Goal: Navigation & Orientation: Find specific page/section

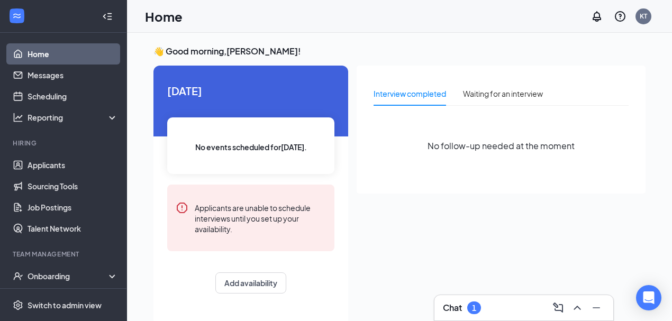
click at [44, 54] on link "Home" at bounding box center [73, 53] width 90 height 21
click at [48, 75] on link "Messages" at bounding box center [73, 75] width 90 height 21
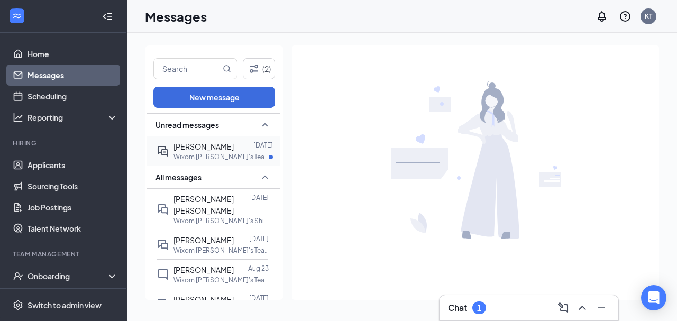
click at [227, 154] on p "Wixom [PERSON_NAME]'s Team Member (Impact Ventures) at Wixom" at bounding box center [221, 156] width 95 height 9
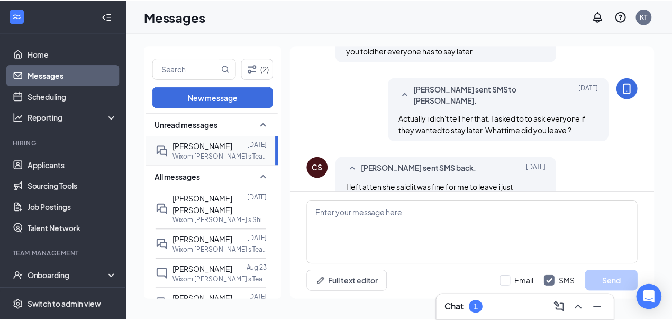
scroll to position [572, 0]
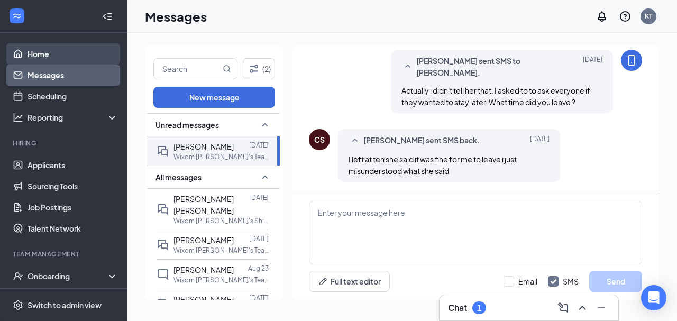
click at [41, 53] on link "Home" at bounding box center [73, 53] width 90 height 21
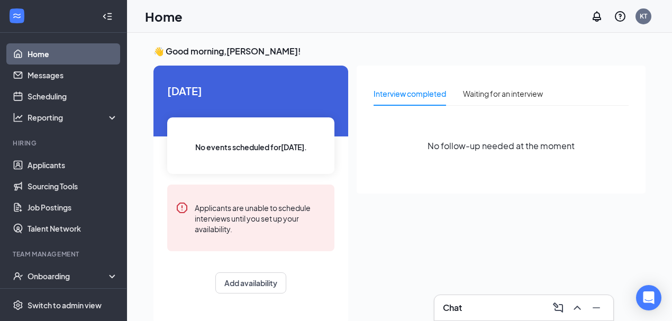
click at [40, 55] on link "Home" at bounding box center [73, 53] width 90 height 21
click at [48, 75] on link "Messages" at bounding box center [73, 75] width 90 height 21
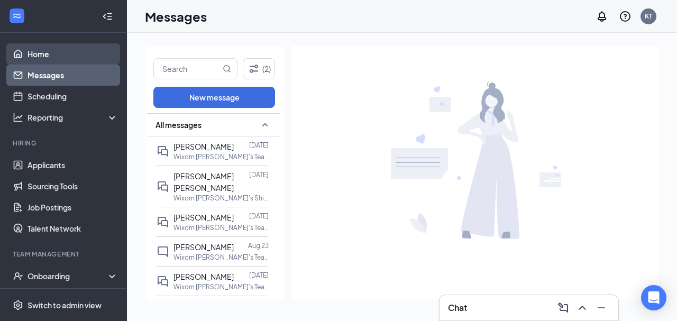
click at [45, 57] on link "Home" at bounding box center [73, 53] width 90 height 21
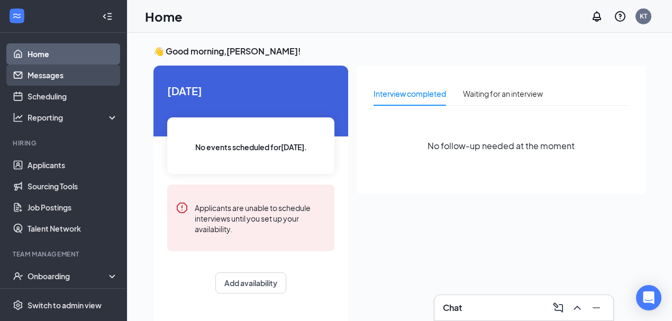
click at [60, 74] on link "Messages" at bounding box center [73, 75] width 90 height 21
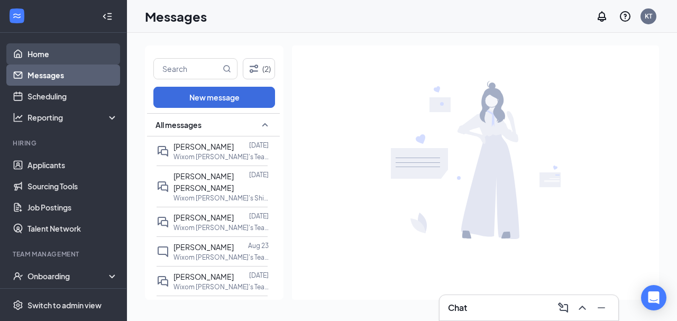
click at [48, 56] on link "Home" at bounding box center [73, 53] width 90 height 21
